Goal: Check status: Check status

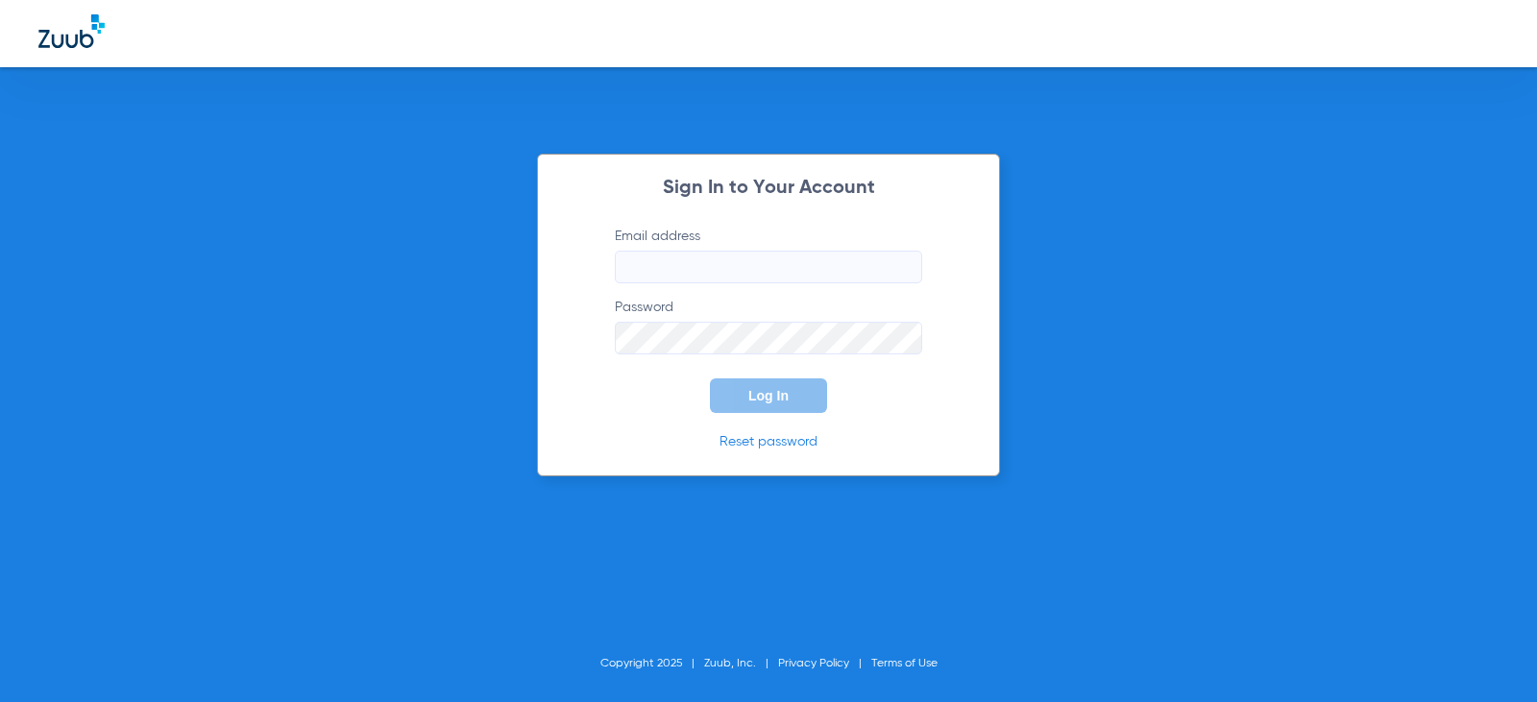
type input "[EMAIL_ADDRESS][DOMAIN_NAME]"
click at [762, 393] on span "Log In" at bounding box center [769, 395] width 40 height 15
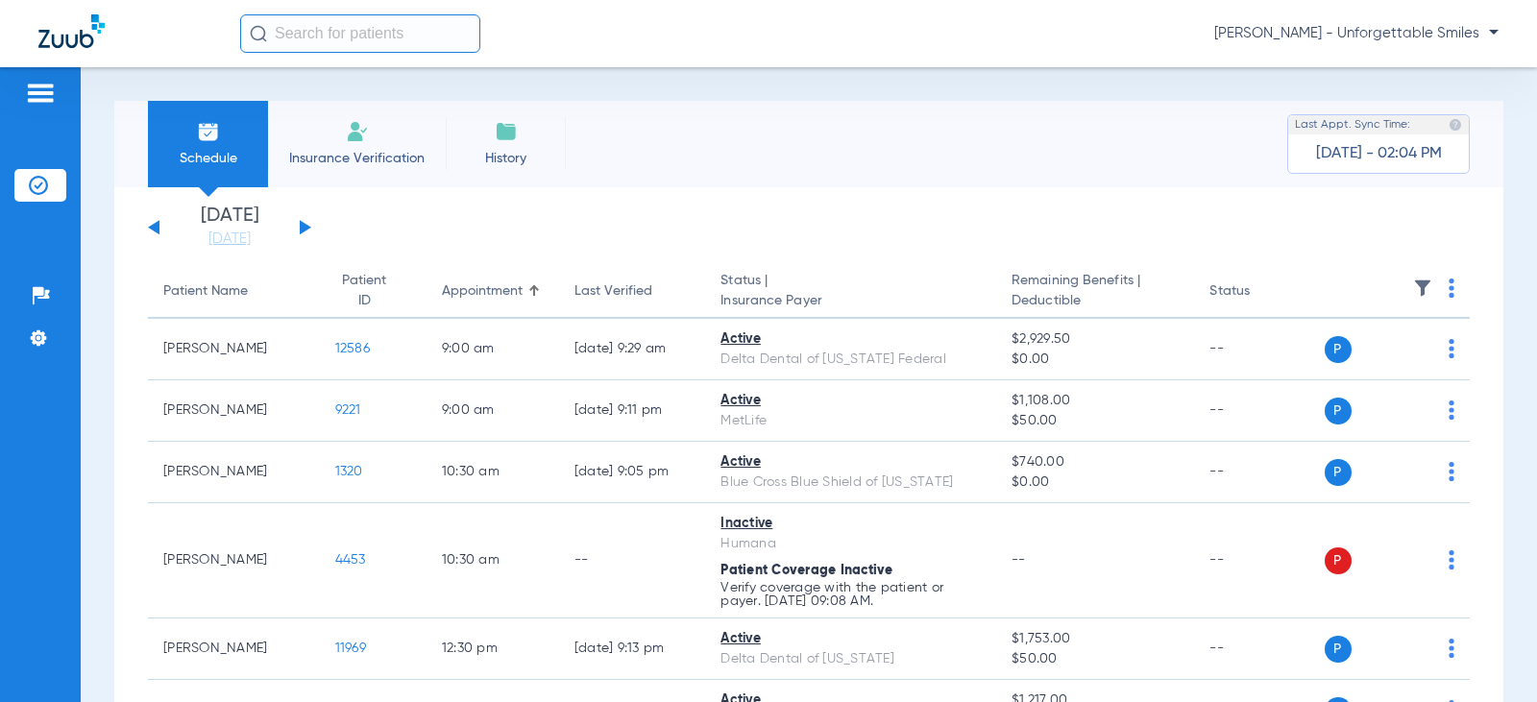
click at [309, 231] on div "[DATE] [DATE] [DATE] [DATE] [DATE] [DATE] [DATE] [DATE] [DATE] [DATE] [DATE] [D…" at bounding box center [229, 228] width 163 height 42
click at [307, 228] on button at bounding box center [306, 227] width 12 height 14
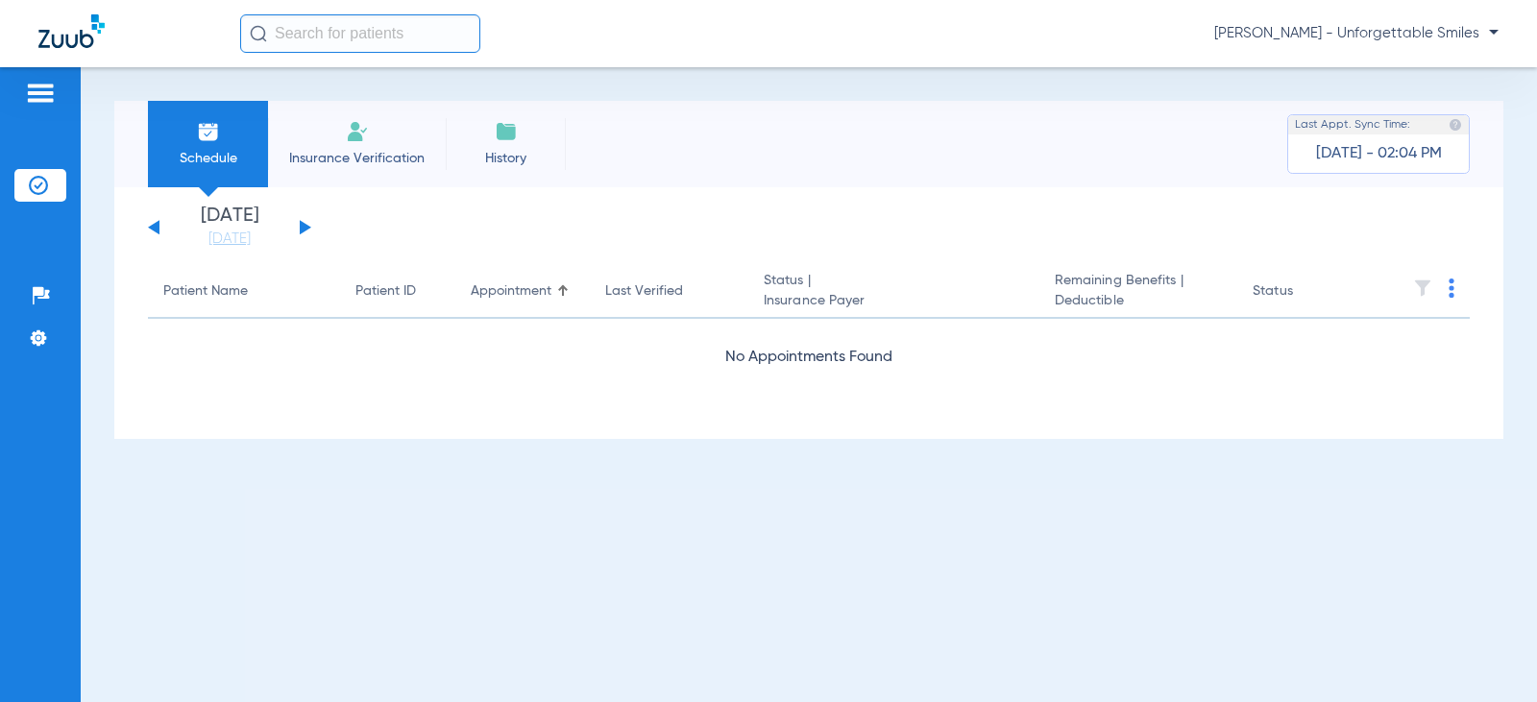
click at [306, 227] on button at bounding box center [306, 227] width 12 height 14
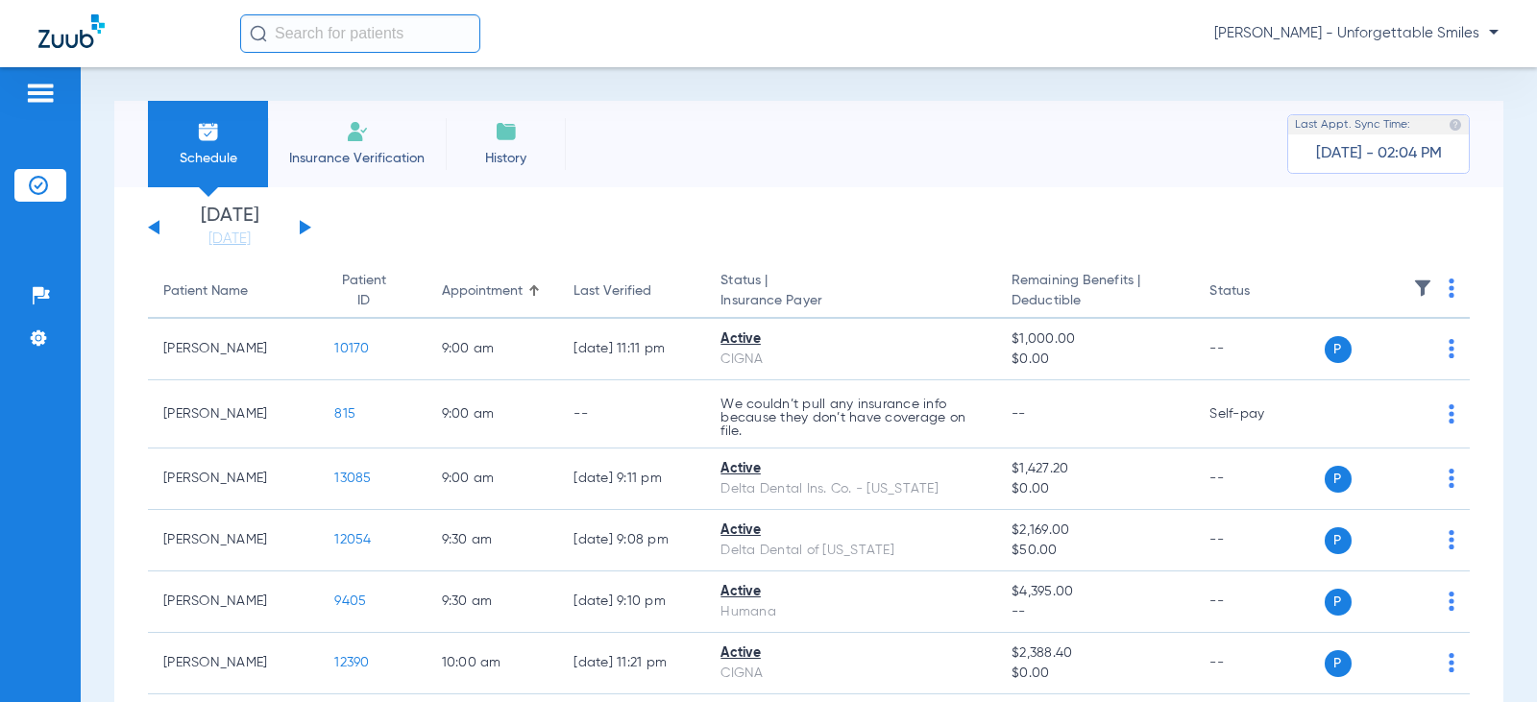
click at [306, 227] on button at bounding box center [306, 227] width 12 height 14
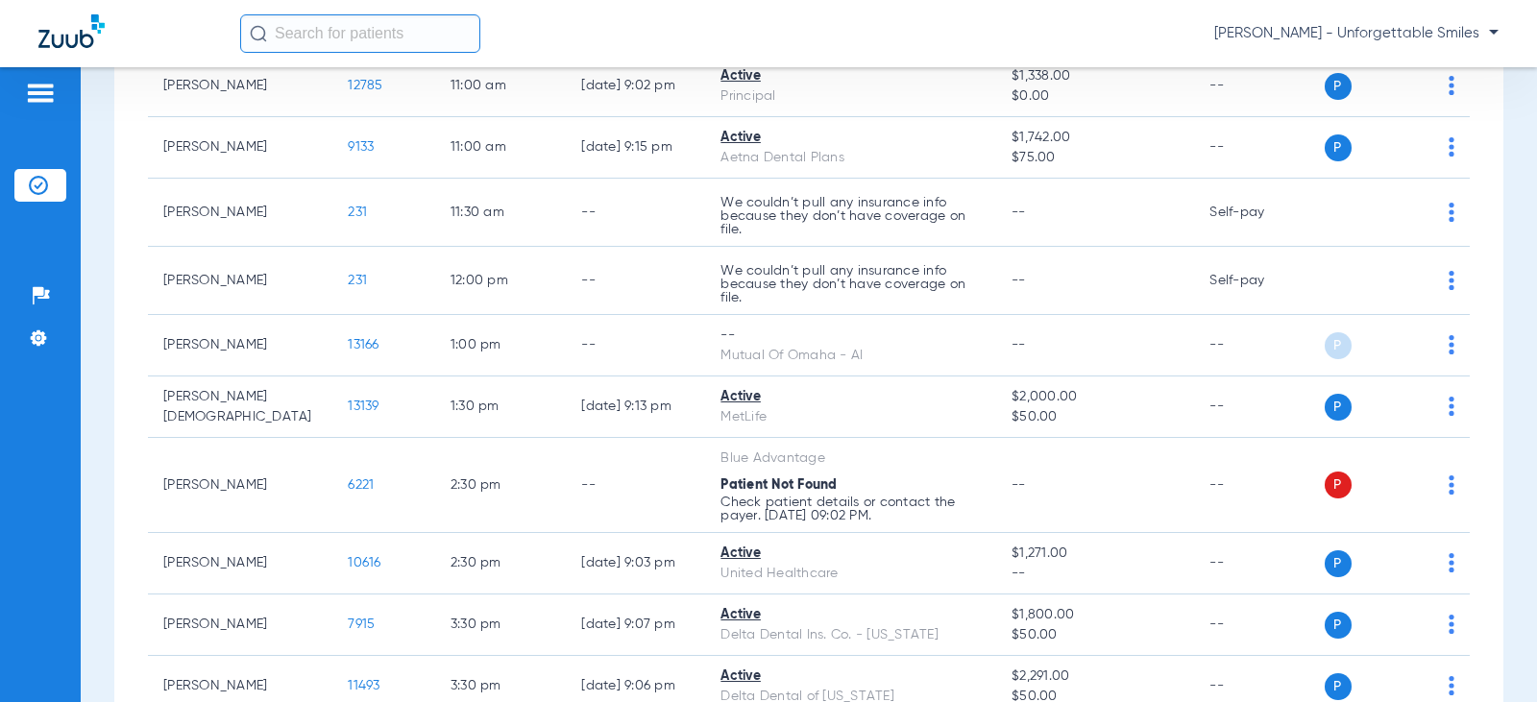
scroll to position [673, 0]
